Goal: Find specific page/section: Find specific page/section

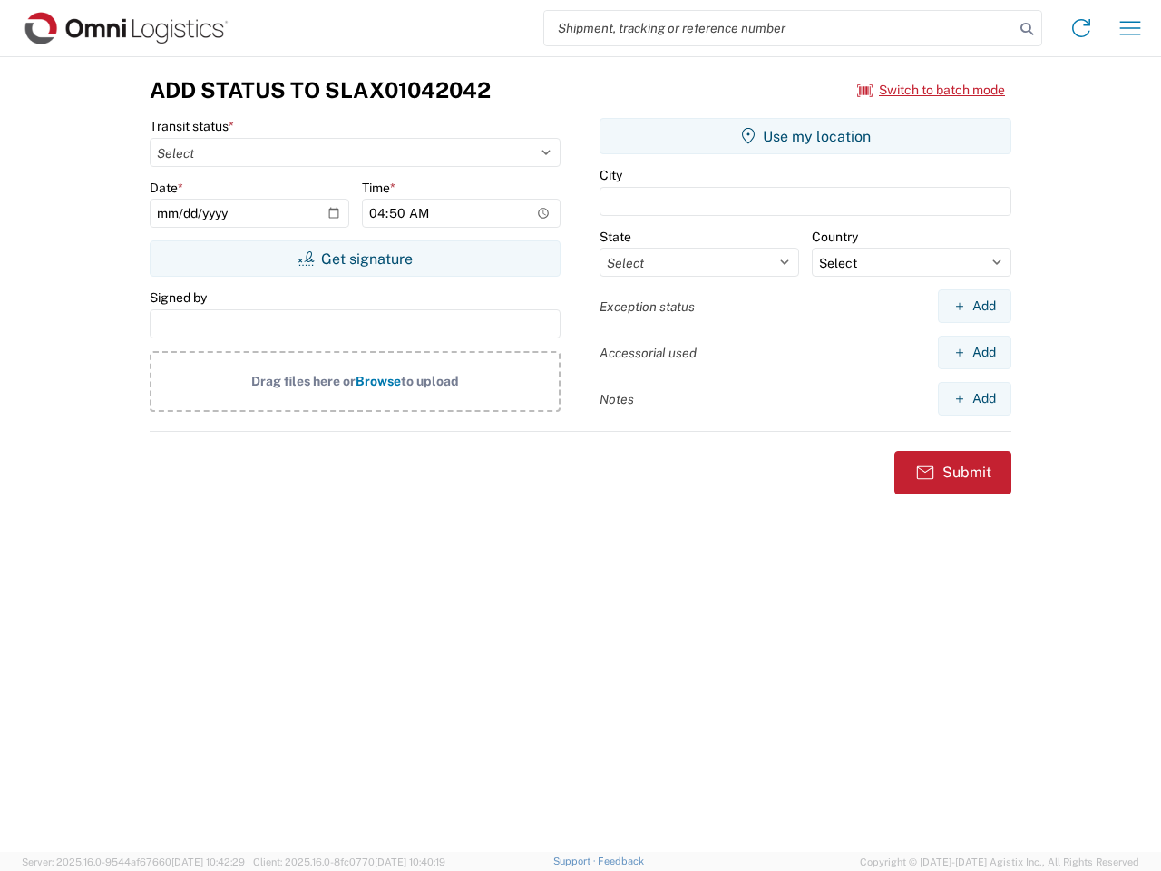
click at [779, 28] on input "search" at bounding box center [779, 28] width 470 height 34
click at [1027, 29] on icon at bounding box center [1026, 28] width 25 height 25
click at [1081, 28] on icon at bounding box center [1081, 28] width 29 height 29
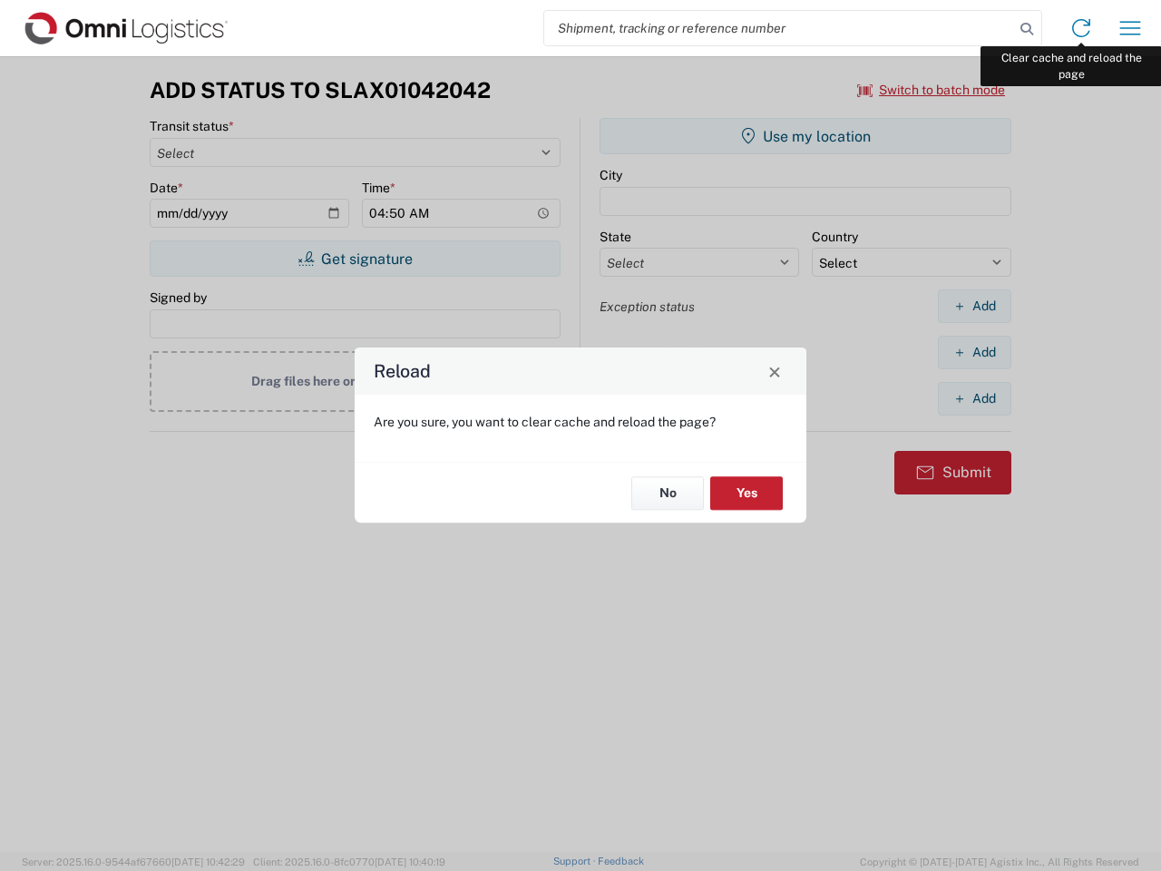
click at [1130, 28] on div "Reload Are you sure, you want to clear cache and reload the page? No Yes" at bounding box center [580, 435] width 1161 height 871
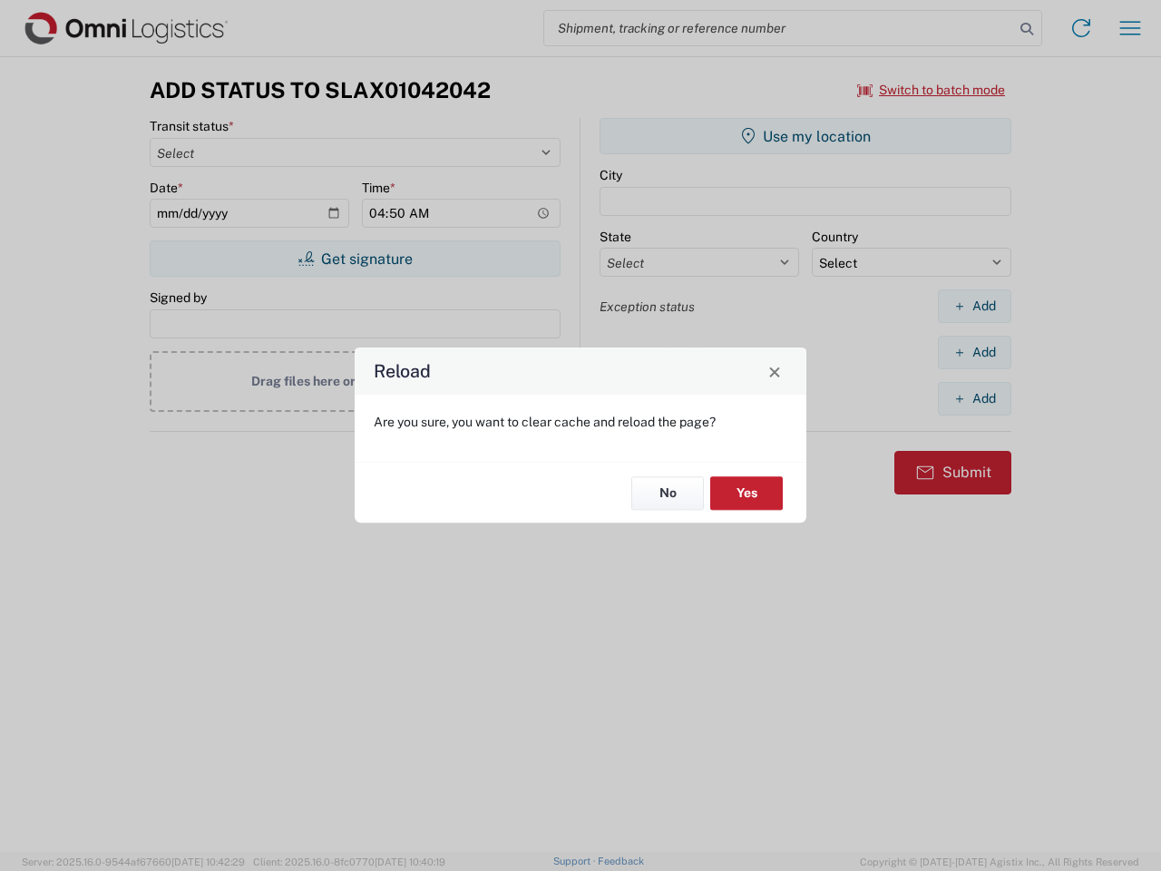
click at [932, 90] on div "Reload Are you sure, you want to clear cache and reload the page? No Yes" at bounding box center [580, 435] width 1161 height 871
click at [355, 259] on div "Reload Are you sure, you want to clear cache and reload the page? No Yes" at bounding box center [580, 435] width 1161 height 871
click at [805, 136] on div "Reload Are you sure, you want to clear cache and reload the page? No Yes" at bounding box center [580, 435] width 1161 height 871
click at [974, 306] on div "Reload Are you sure, you want to clear cache and reload the page? No Yes" at bounding box center [580, 435] width 1161 height 871
click at [974, 352] on div "Reload Are you sure, you want to clear cache and reload the page? No Yes" at bounding box center [580, 435] width 1161 height 871
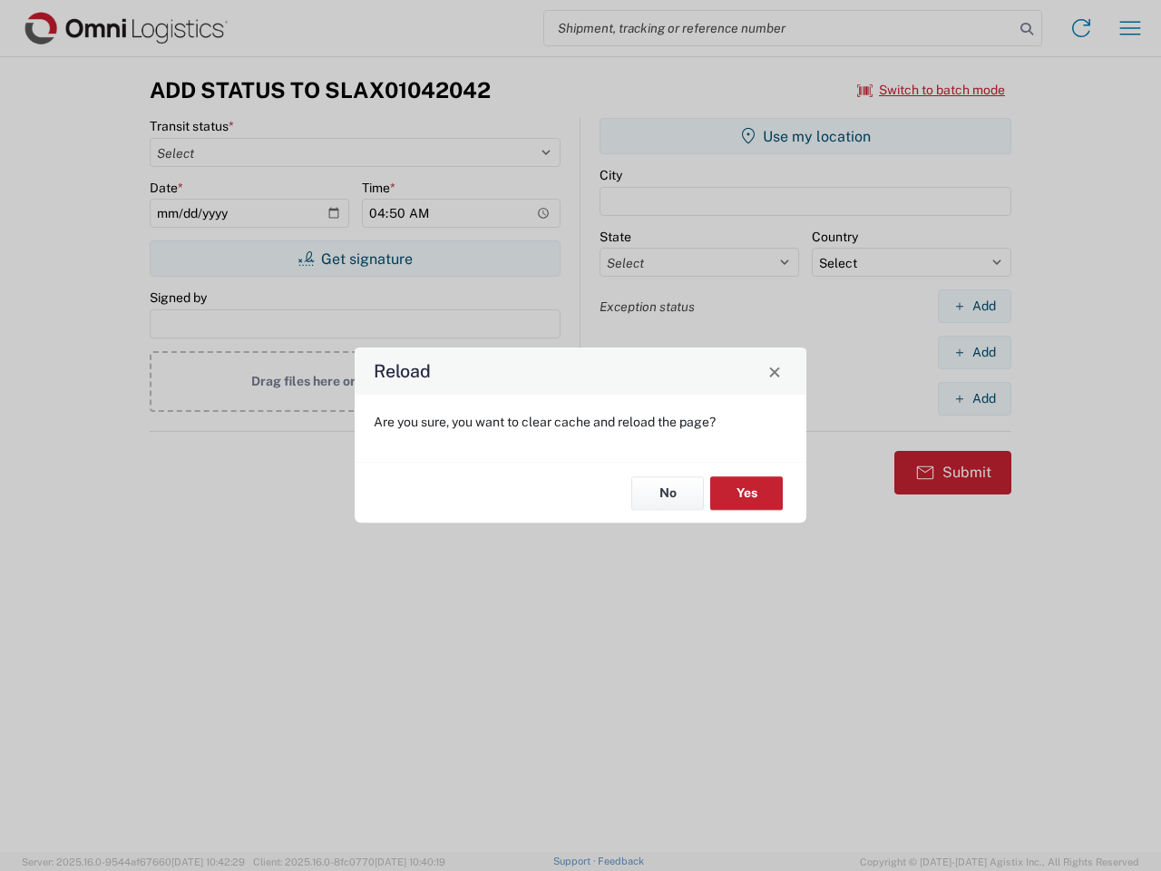
click at [974, 398] on div "Reload Are you sure, you want to clear cache and reload the page? No Yes" at bounding box center [580, 435] width 1161 height 871
